Goal: Information Seeking & Learning: Check status

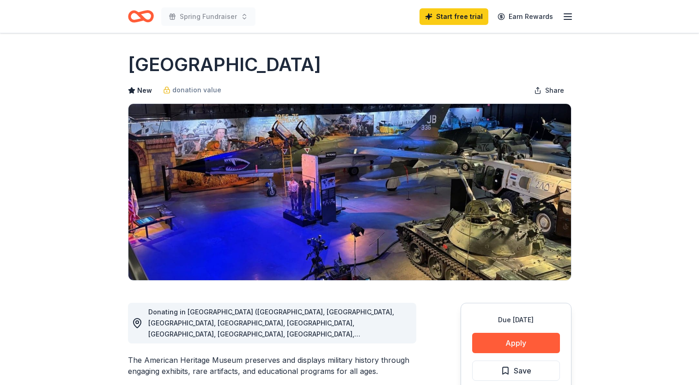
scroll to position [124, 0]
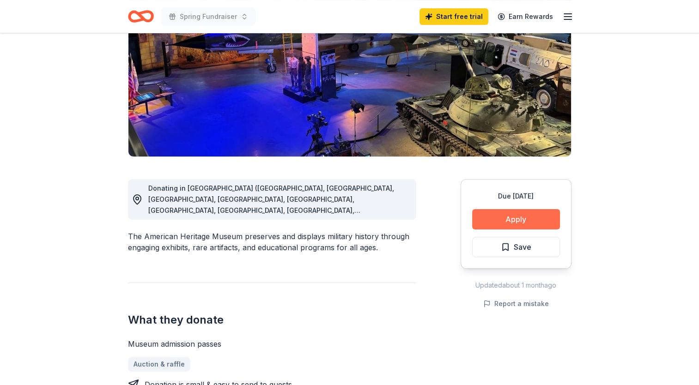
click at [537, 216] on button "Apply" at bounding box center [516, 219] width 88 height 20
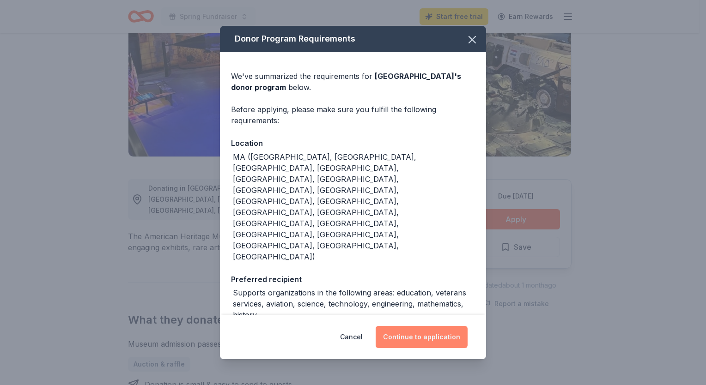
click at [409, 340] on button "Continue to application" at bounding box center [422, 337] width 92 height 22
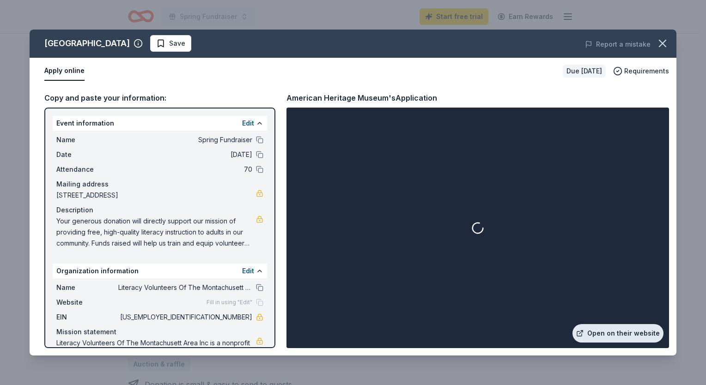
click at [614, 333] on link "Open on their website" at bounding box center [617, 333] width 91 height 18
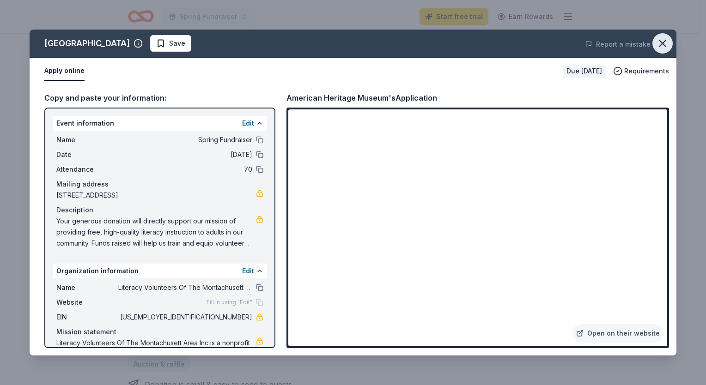
click at [662, 40] on icon "button" at bounding box center [662, 43] width 13 height 13
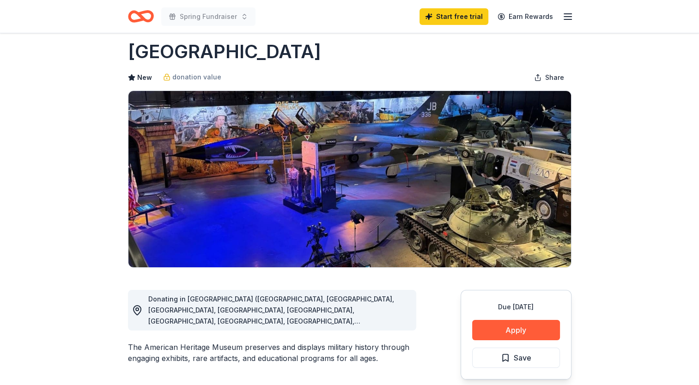
scroll to position [0, 0]
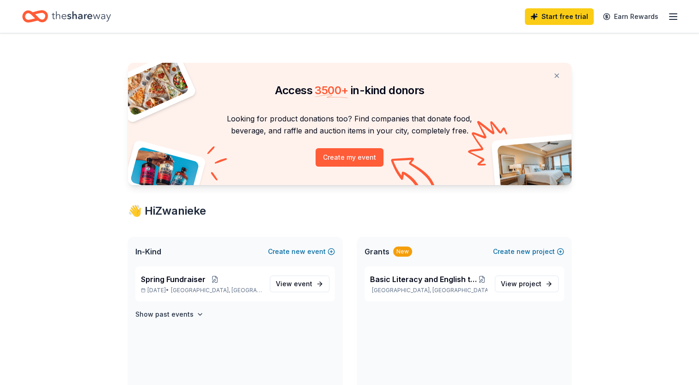
click at [675, 12] on icon "button" at bounding box center [673, 16] width 11 height 11
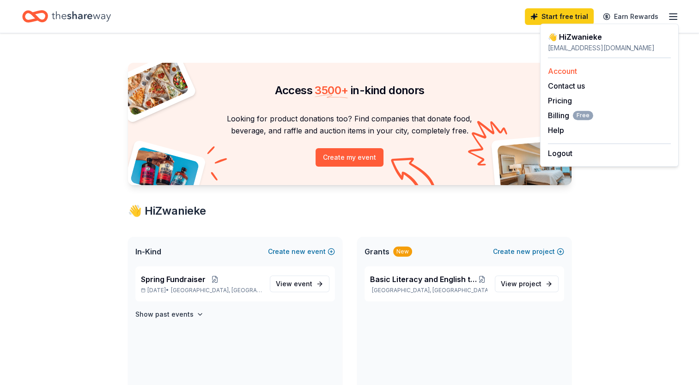
click at [560, 67] on link "Account" at bounding box center [562, 71] width 29 height 9
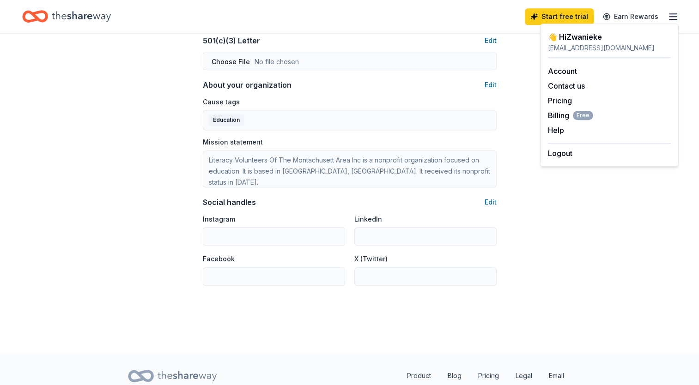
scroll to position [505, 0]
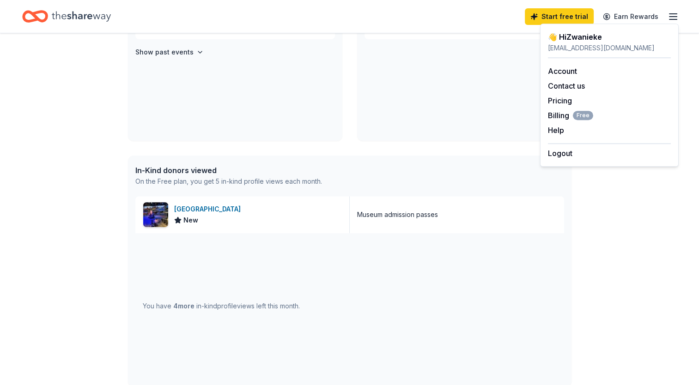
scroll to position [265, 0]
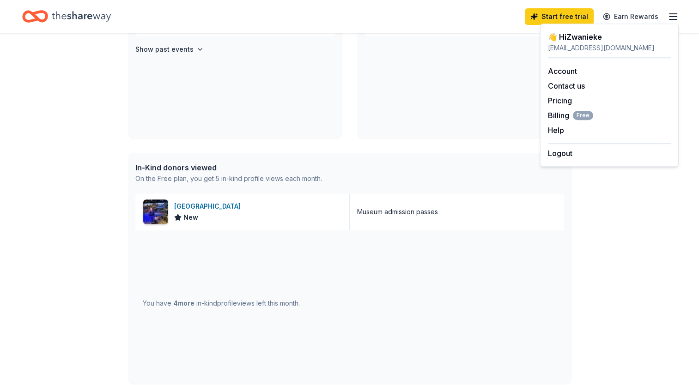
click at [205, 306] on div "You have 4 more in-kind profile views left this month." at bounding box center [221, 303] width 157 height 11
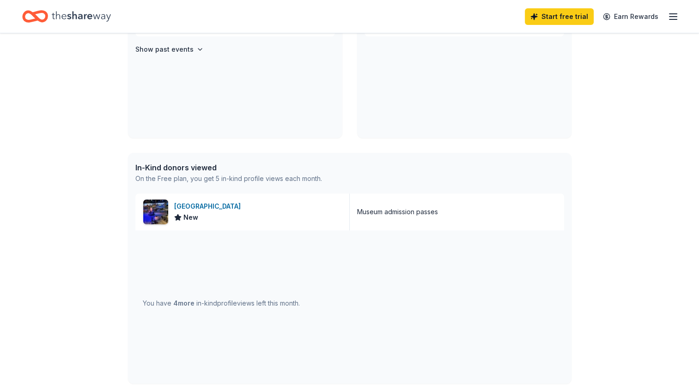
click at [178, 302] on span "4 more" at bounding box center [183, 303] width 21 height 8
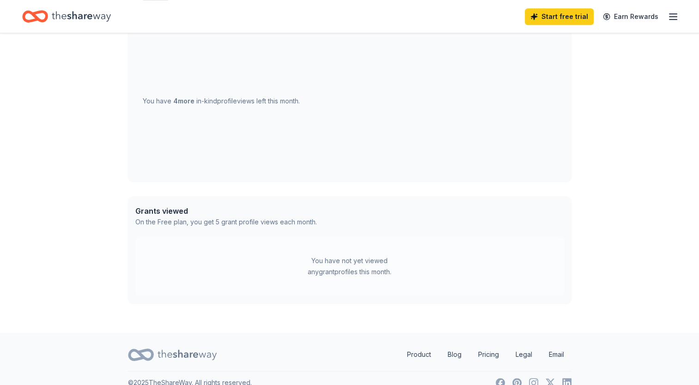
scroll to position [481, 0]
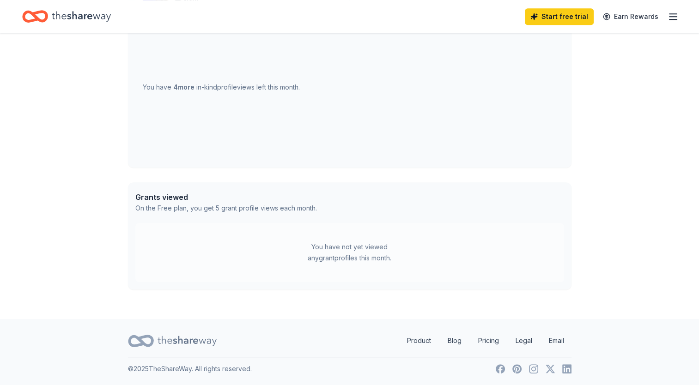
click at [170, 340] on icon at bounding box center [187, 341] width 59 height 19
click at [77, 15] on icon "Home" at bounding box center [81, 16] width 59 height 19
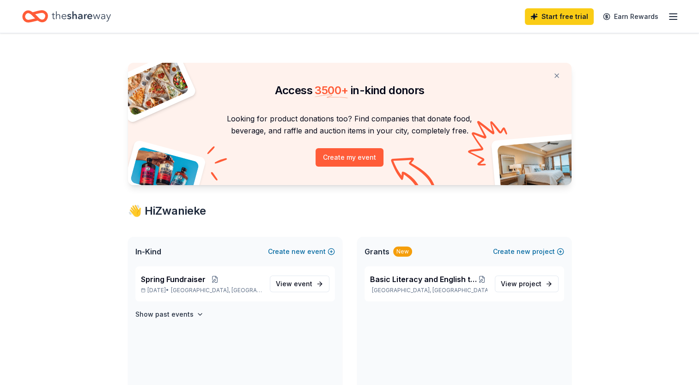
click at [328, 97] on icon at bounding box center [331, 96] width 33 height 5
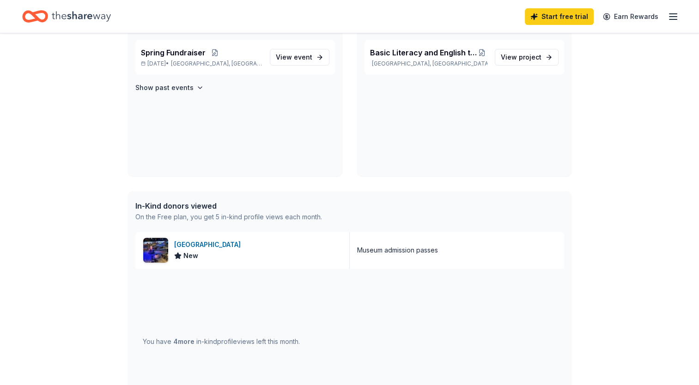
scroll to position [227, 0]
click at [190, 201] on div "In-Kind donors viewed" at bounding box center [228, 205] width 187 height 11
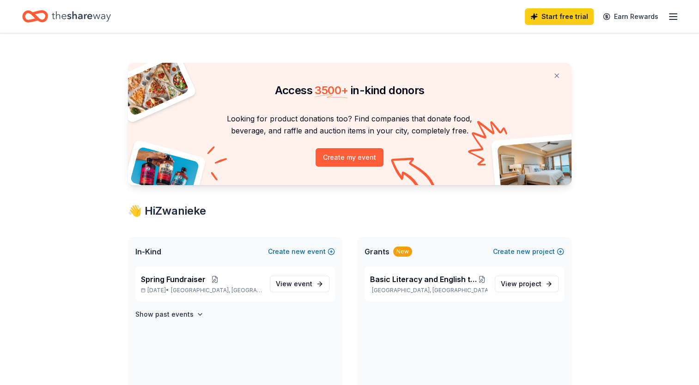
click at [668, 18] on icon "button" at bounding box center [673, 16] width 11 height 11
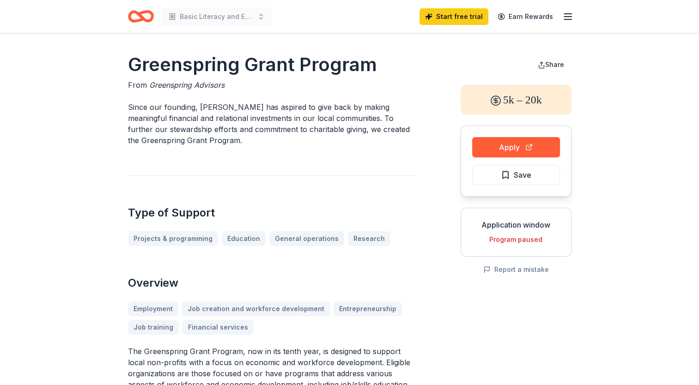
click at [144, 17] on icon "Home" at bounding box center [141, 17] width 26 height 22
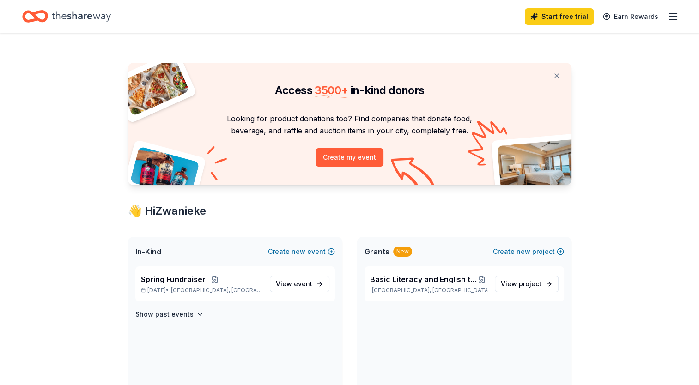
click at [63, 18] on icon "Home" at bounding box center [81, 16] width 59 height 19
click at [217, 281] on button at bounding box center [215, 279] width 18 height 7
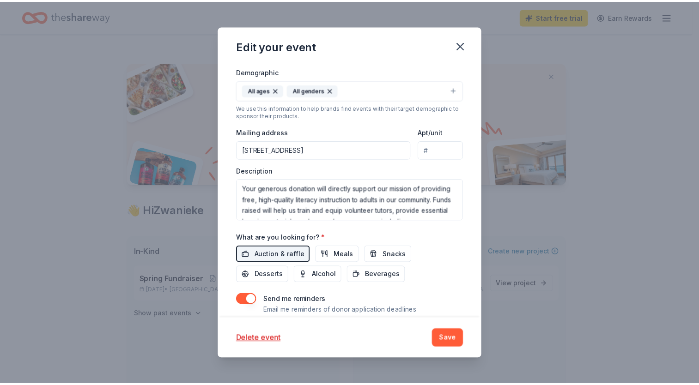
scroll to position [244, 0]
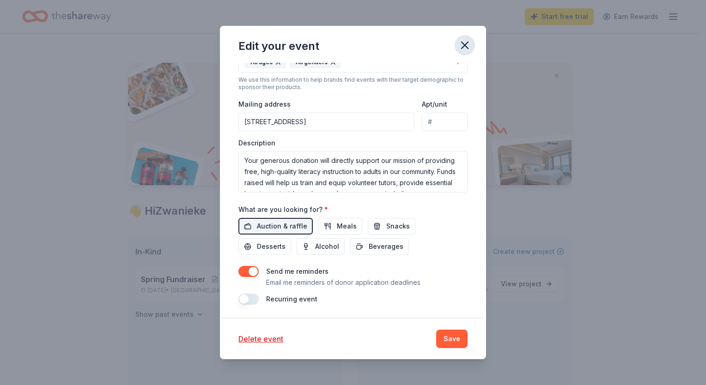
click at [463, 43] on icon "button" at bounding box center [465, 45] width 6 height 6
